Goal: Navigation & Orientation: Find specific page/section

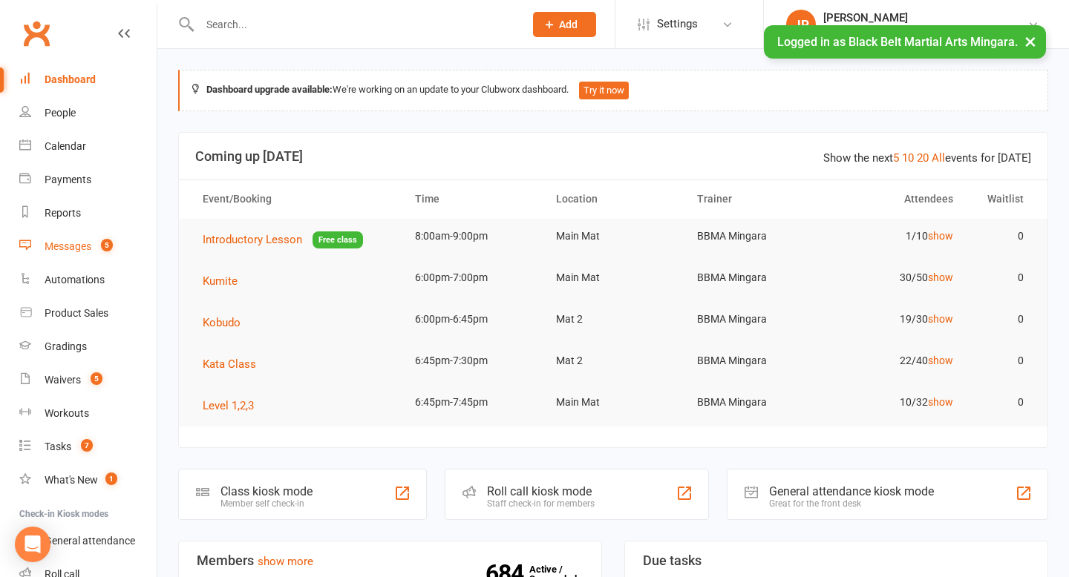
click at [79, 249] on div "Messages" at bounding box center [68, 246] width 47 height 12
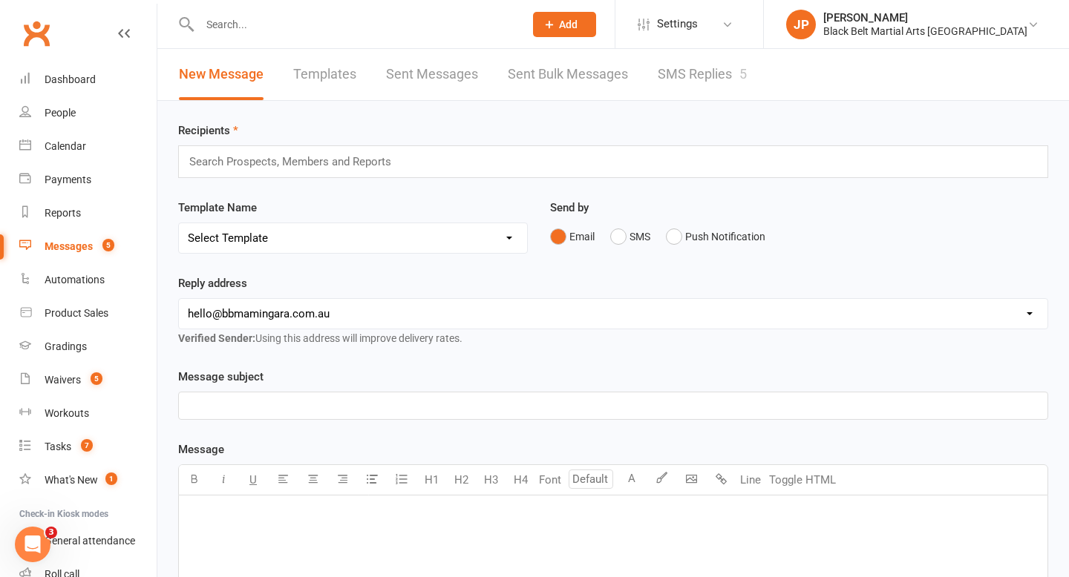
click at [681, 82] on link "SMS Replies 5" at bounding box center [702, 74] width 89 height 51
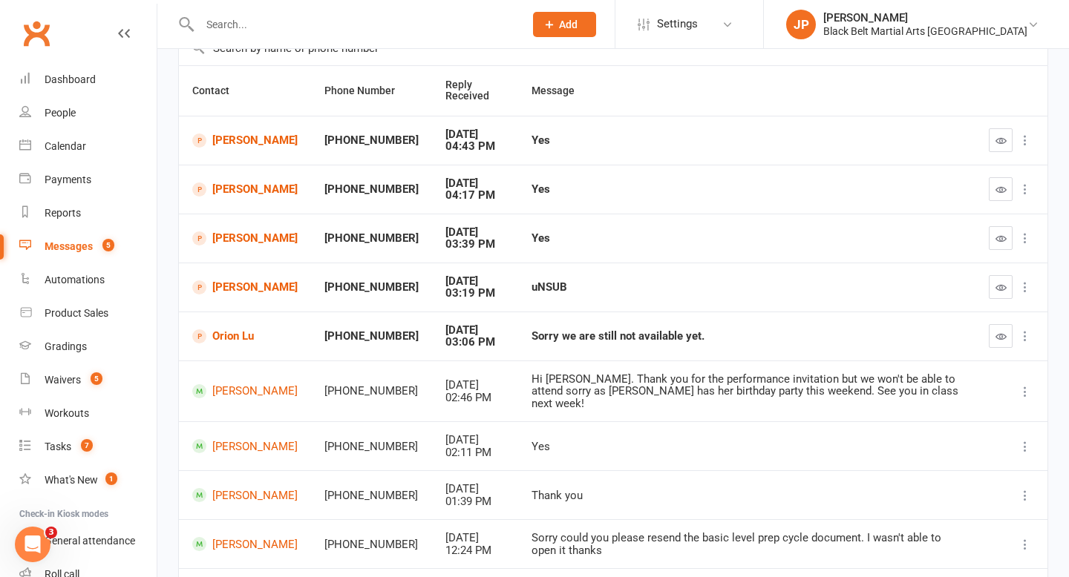
scroll to position [128, 0]
click at [88, 81] on div "Dashboard" at bounding box center [70, 79] width 51 height 12
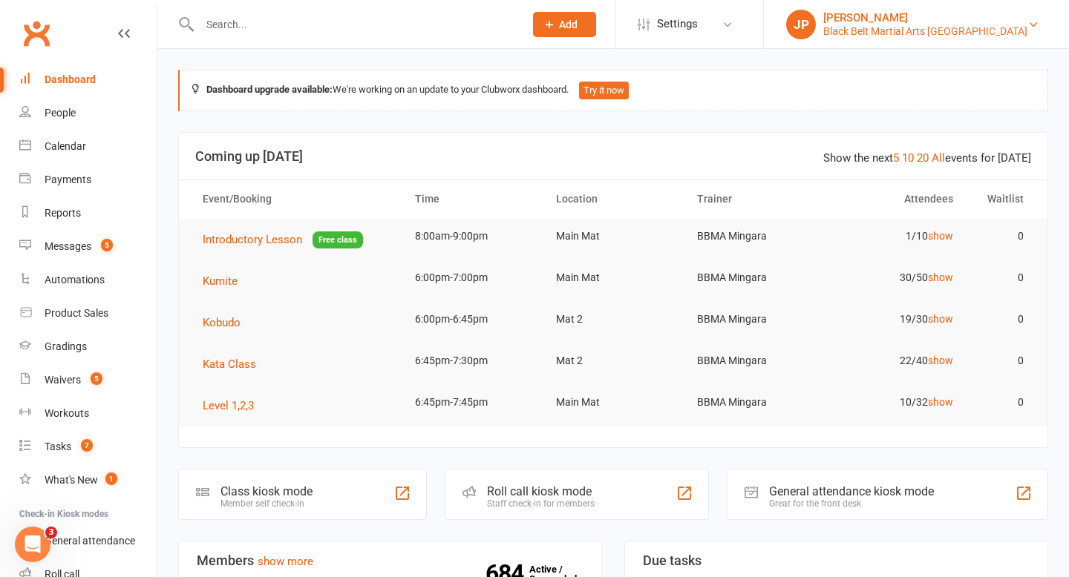
click at [958, 30] on div "Black Belt Martial Arts [GEOGRAPHIC_DATA]" at bounding box center [925, 30] width 204 height 13
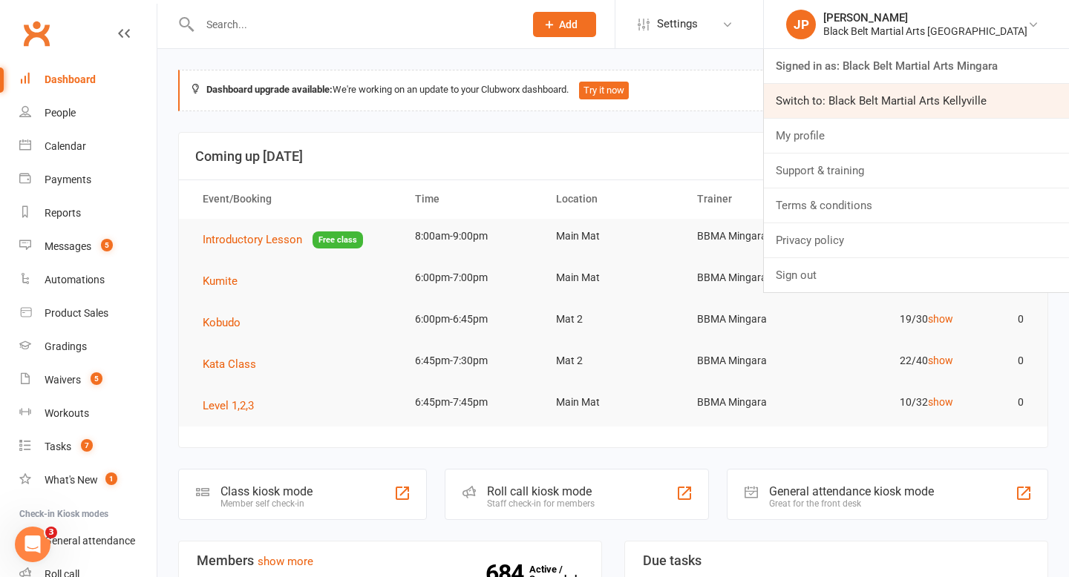
click at [924, 99] on link "Switch to: Black Belt Martial Arts Kellyville" at bounding box center [916, 101] width 305 height 34
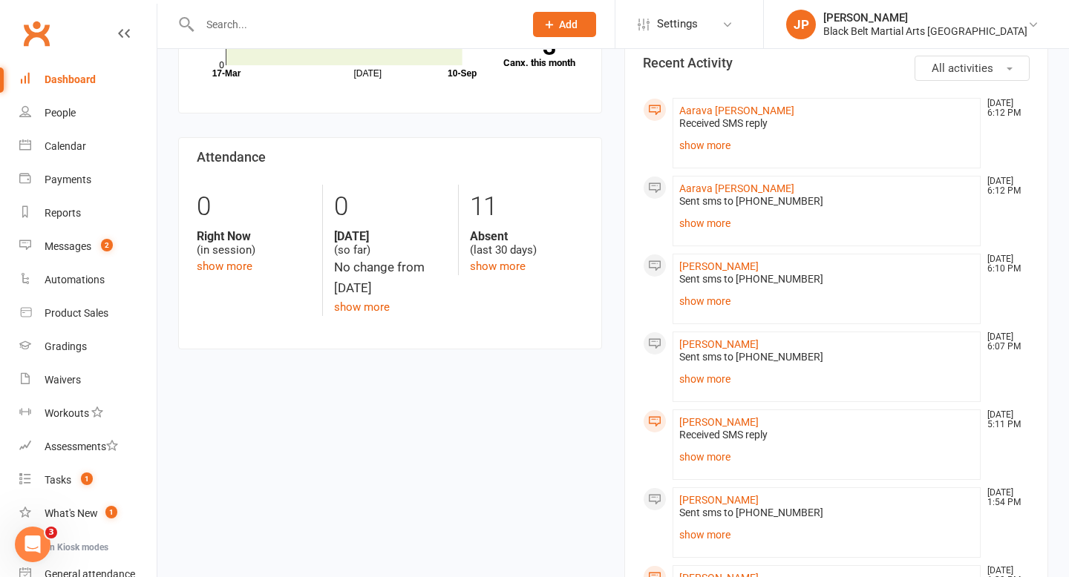
scroll to position [249, 0]
